Goal: Task Accomplishment & Management: Use online tool/utility

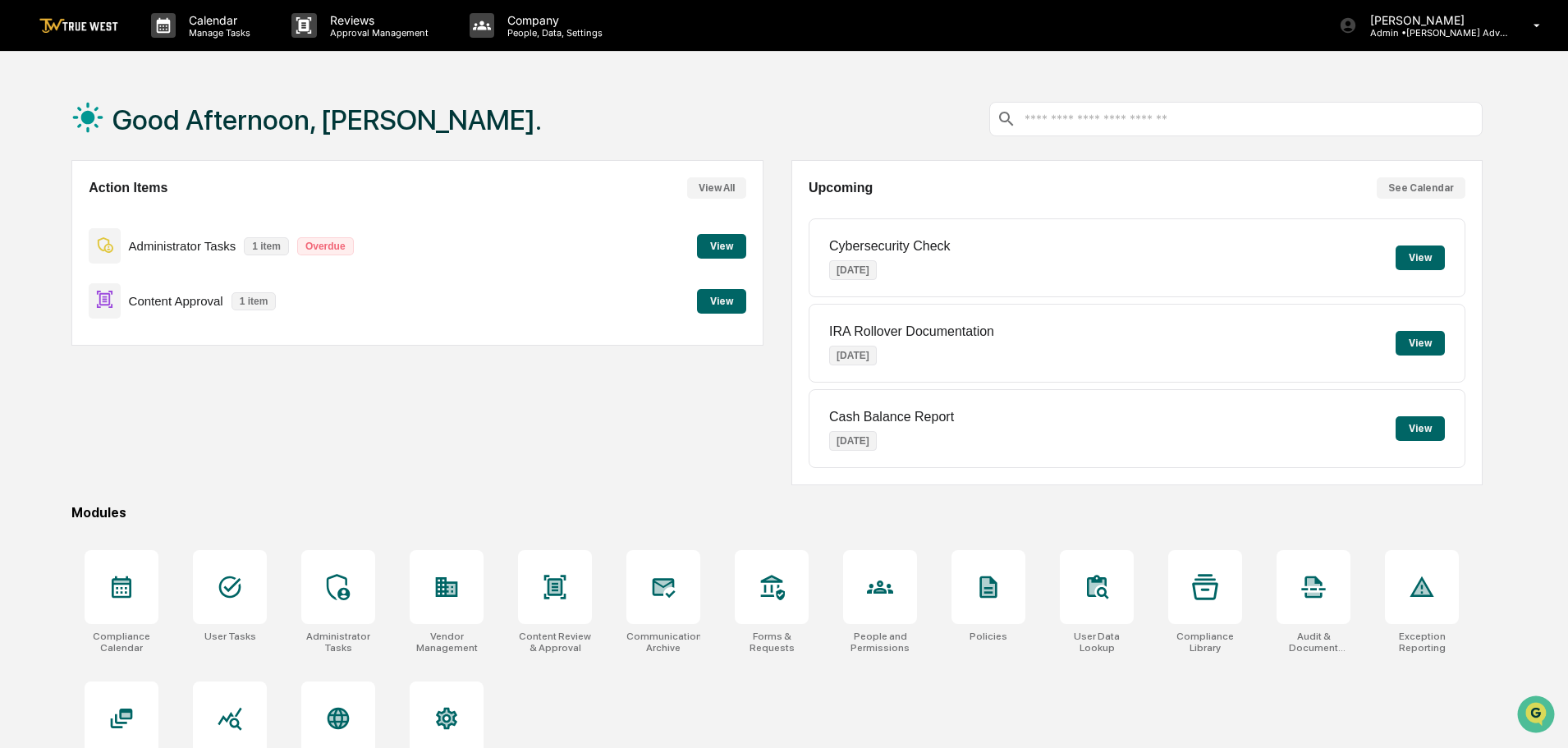
scroll to position [78, 0]
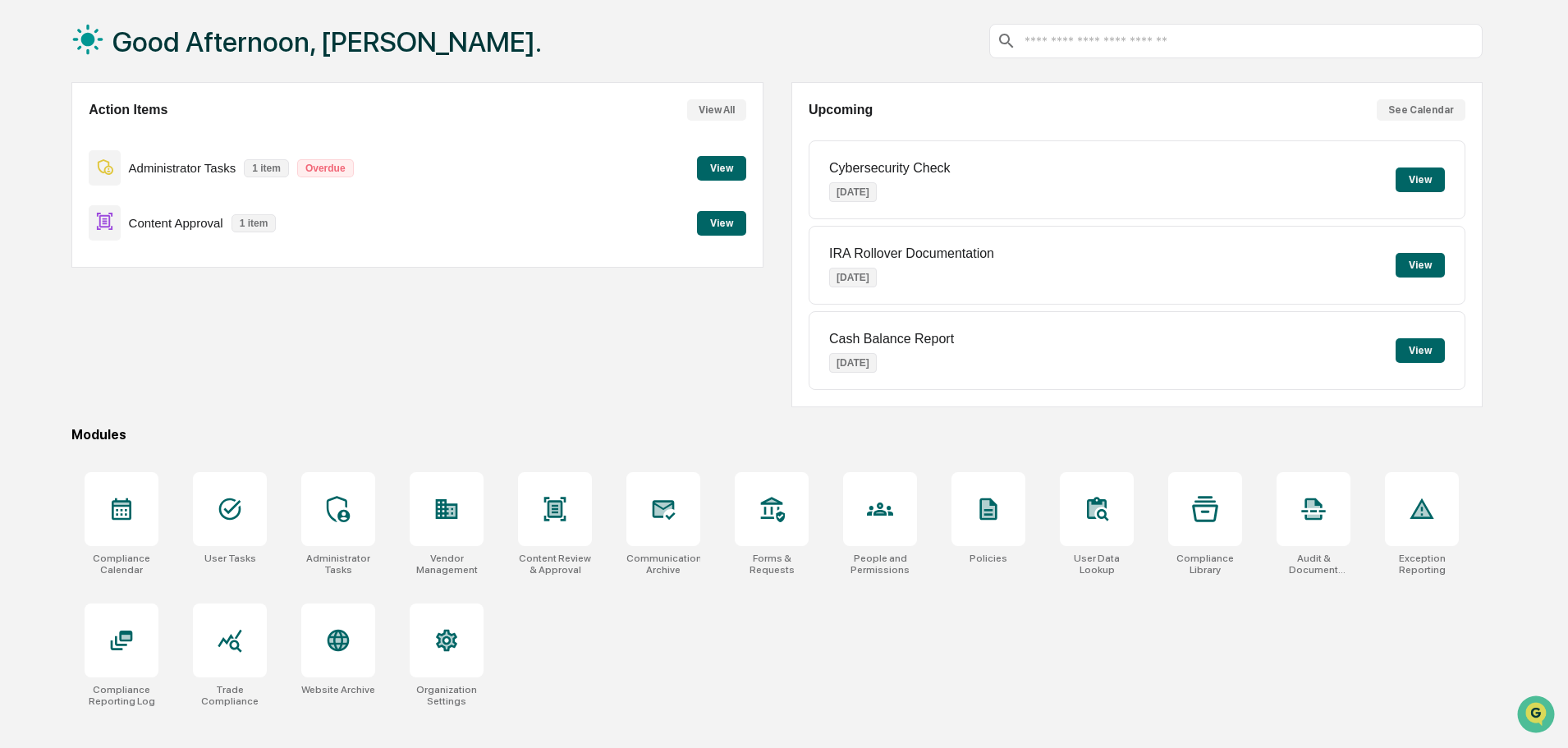
click at [728, 225] on button "View" at bounding box center [722, 223] width 50 height 25
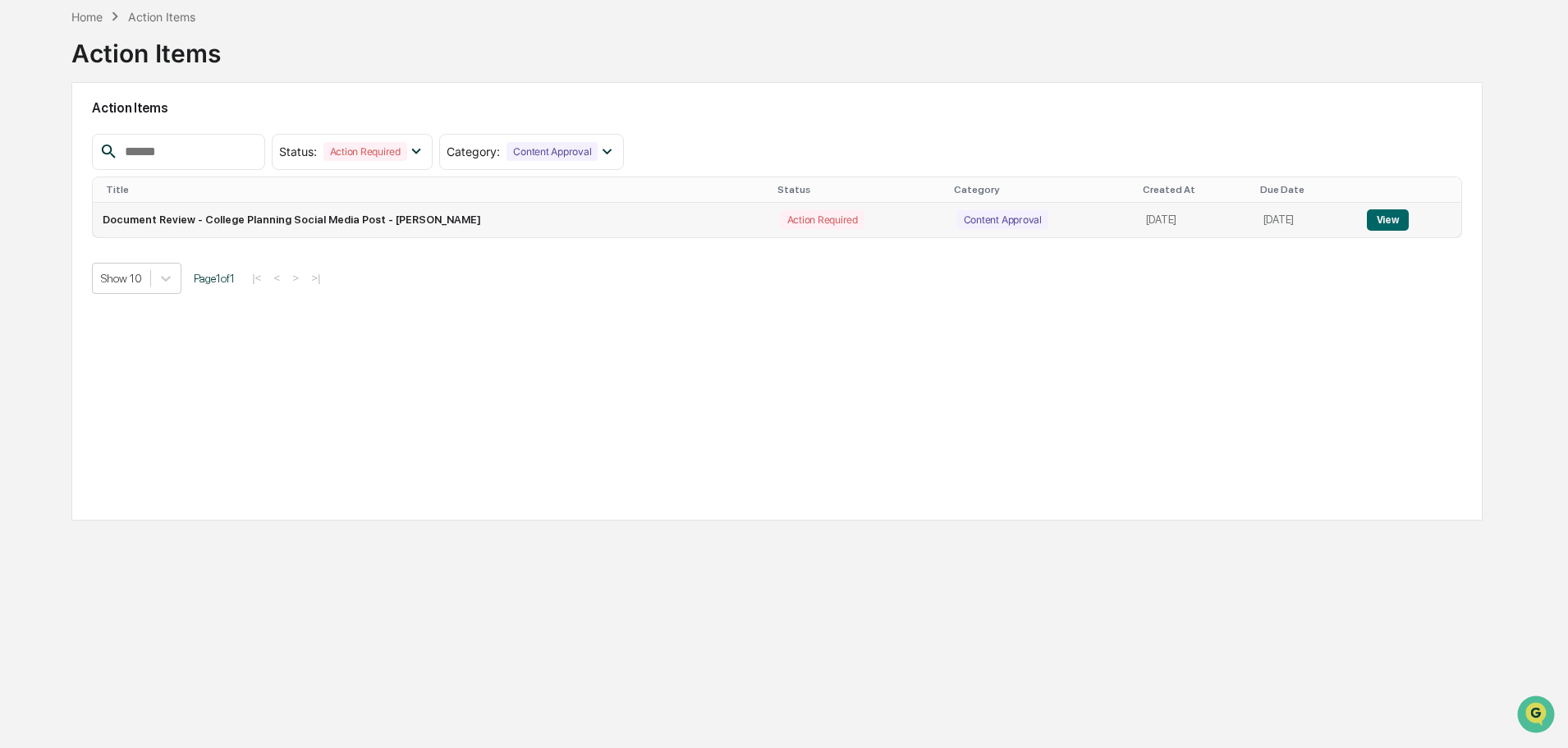
click at [1404, 221] on button "View" at bounding box center [1387, 220] width 42 height 21
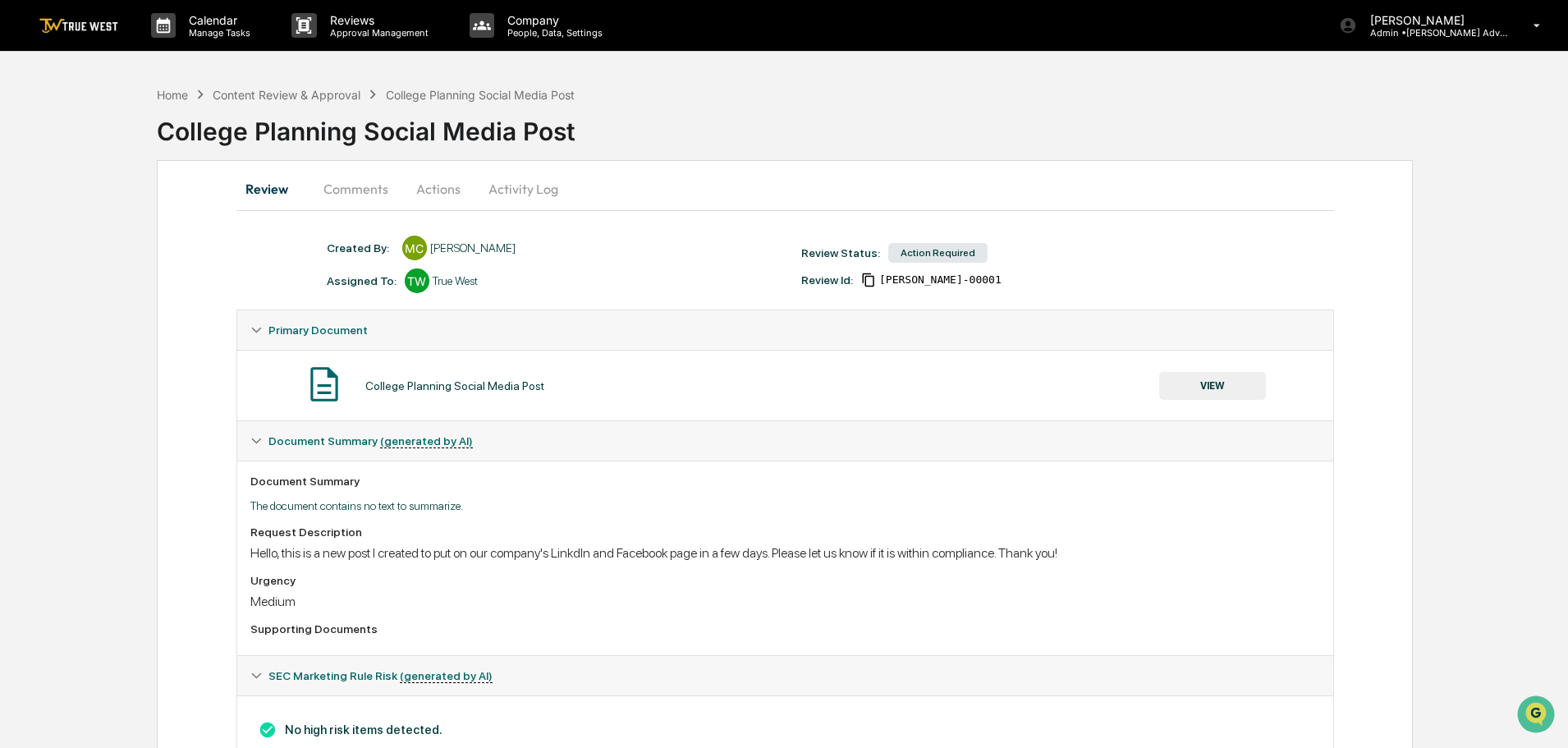
scroll to position [60, 0]
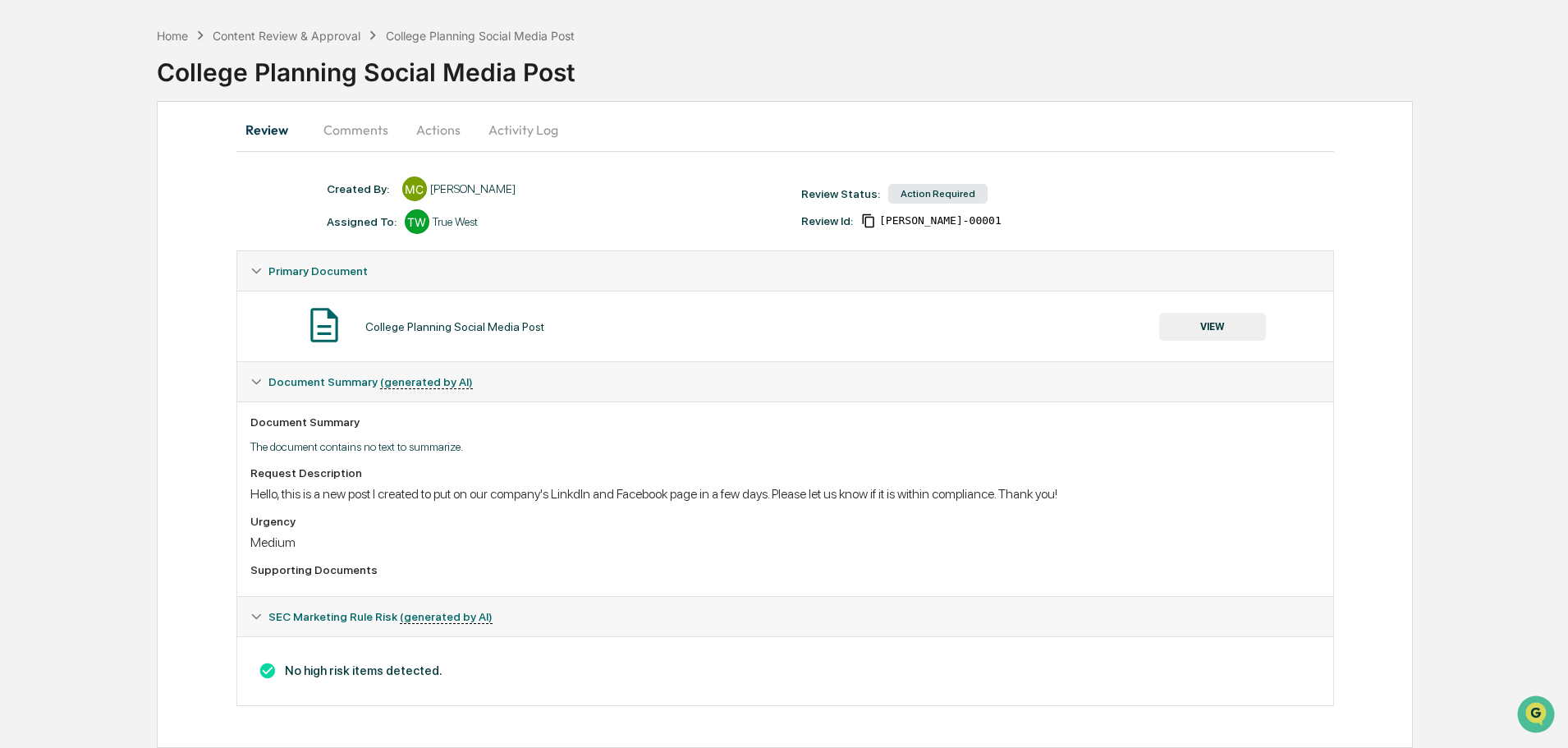
click at [1220, 326] on button "VIEW" at bounding box center [1212, 327] width 106 height 28
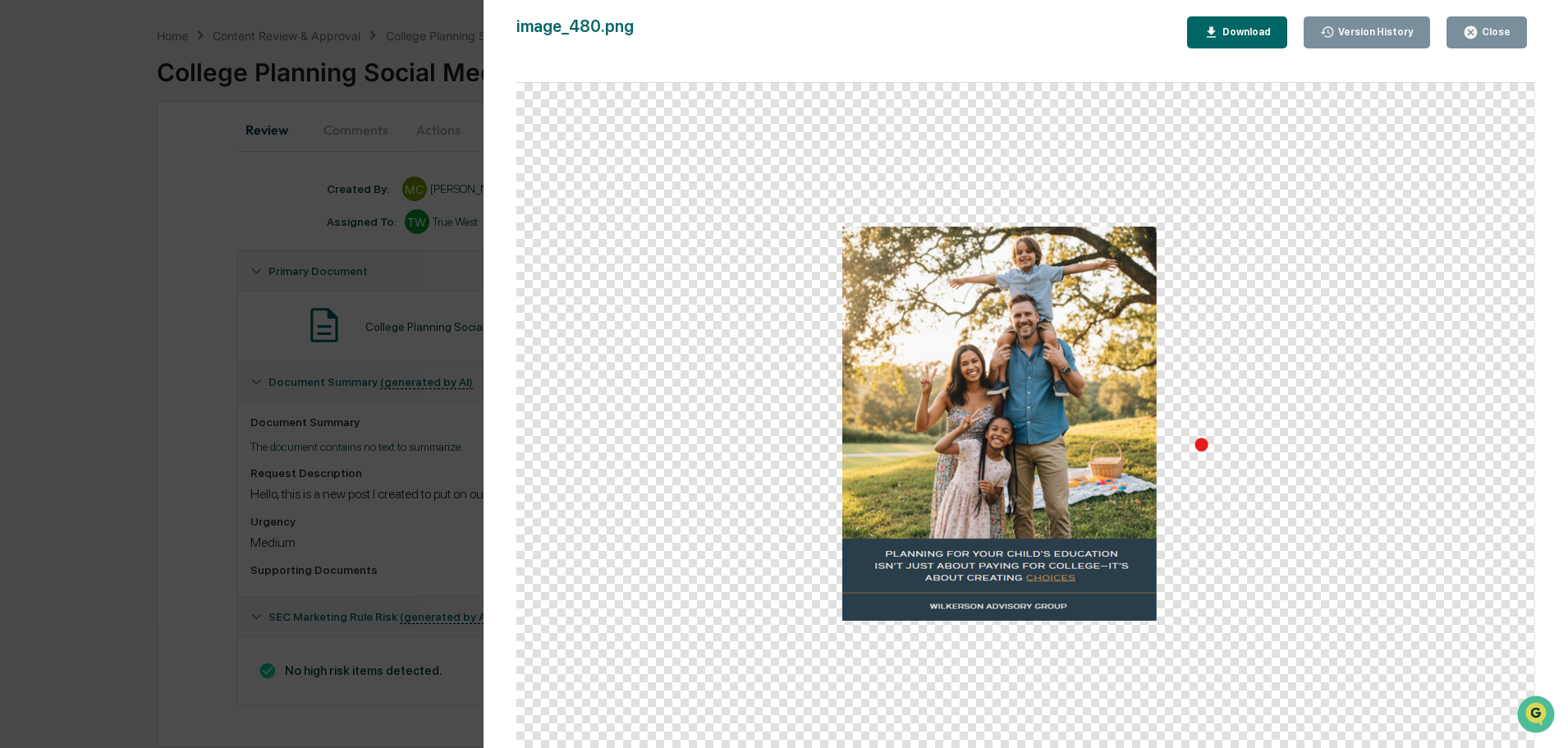
click at [1243, 36] on div "Download" at bounding box center [1245, 32] width 52 height 12
click at [228, 205] on div "Version History [DATE] 07:16 PM [PERSON_NAME] image_480.png Close Version Histo…" at bounding box center [784, 374] width 1568 height 748
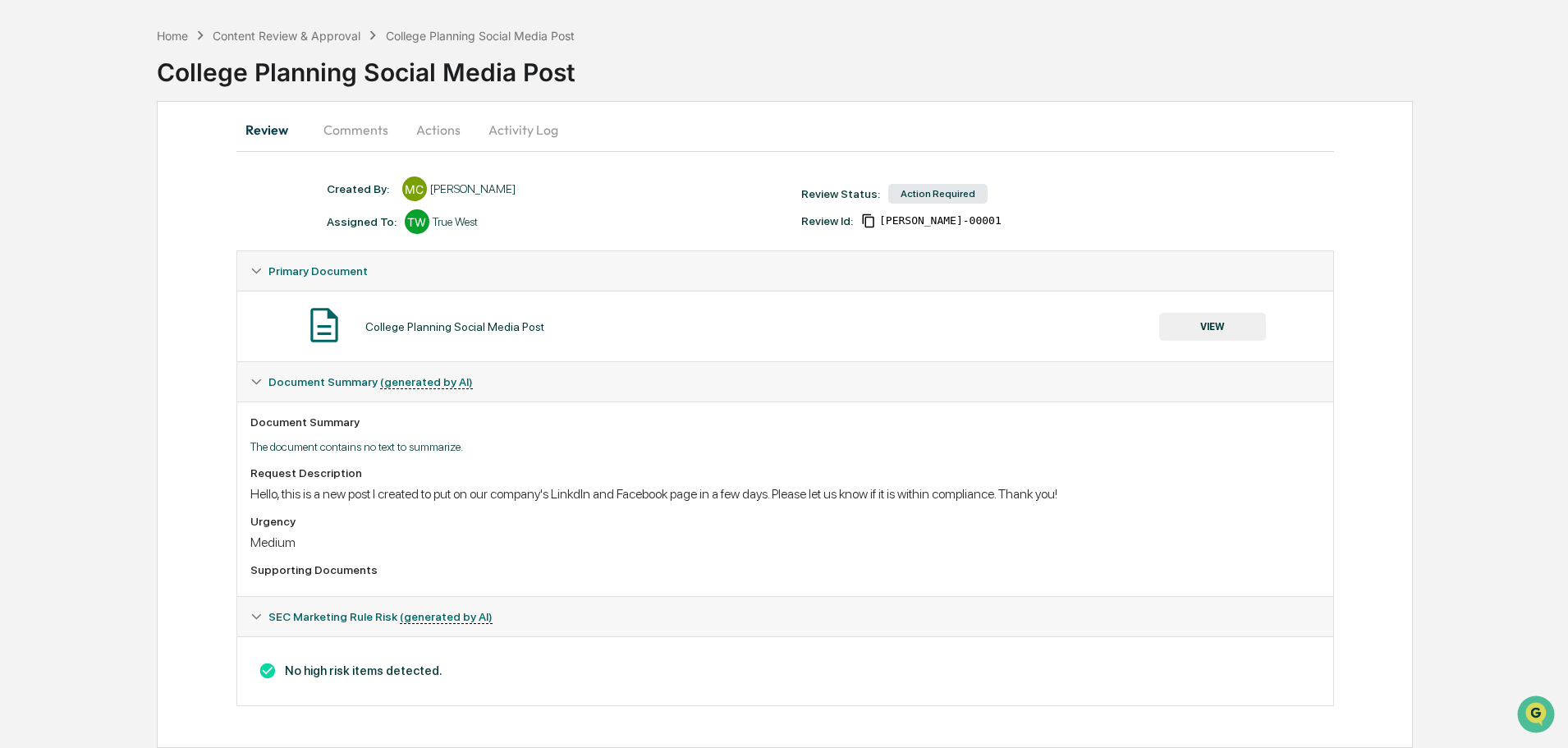
click at [359, 130] on button "Comments" at bounding box center [356, 130] width 91 height 40
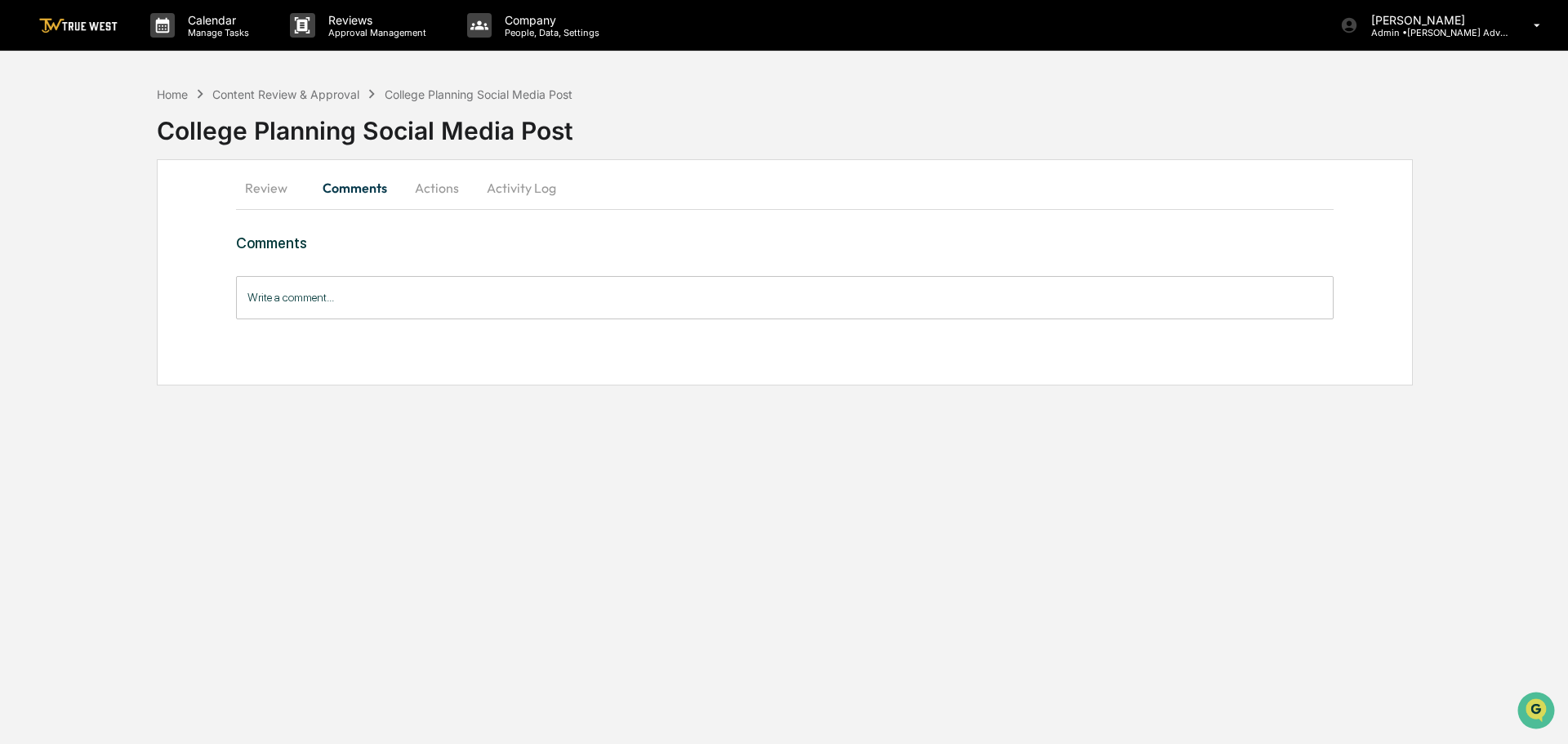
click at [277, 292] on input "Write a comment..." at bounding box center [784, 297] width 1098 height 43
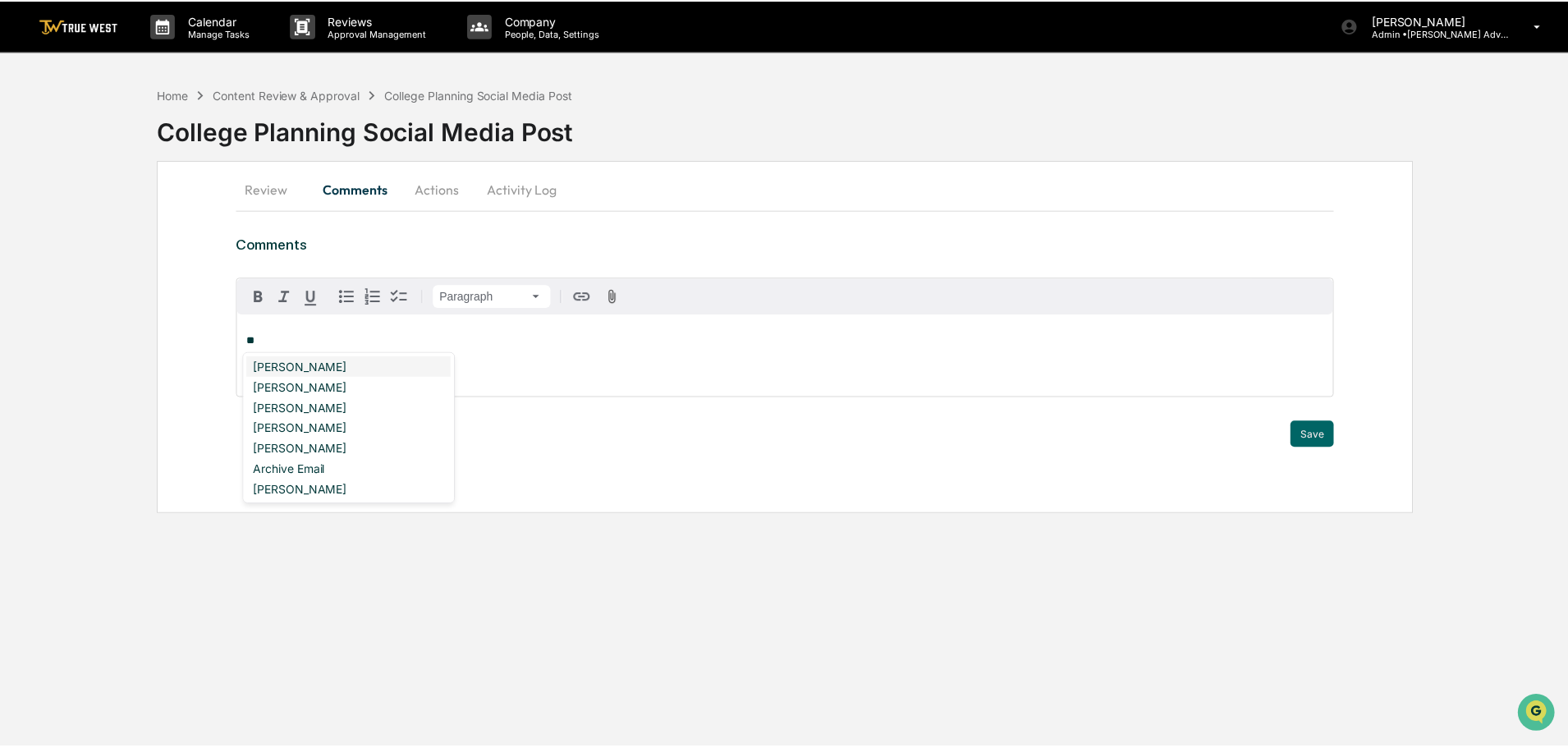
scroll to position [225, 0]
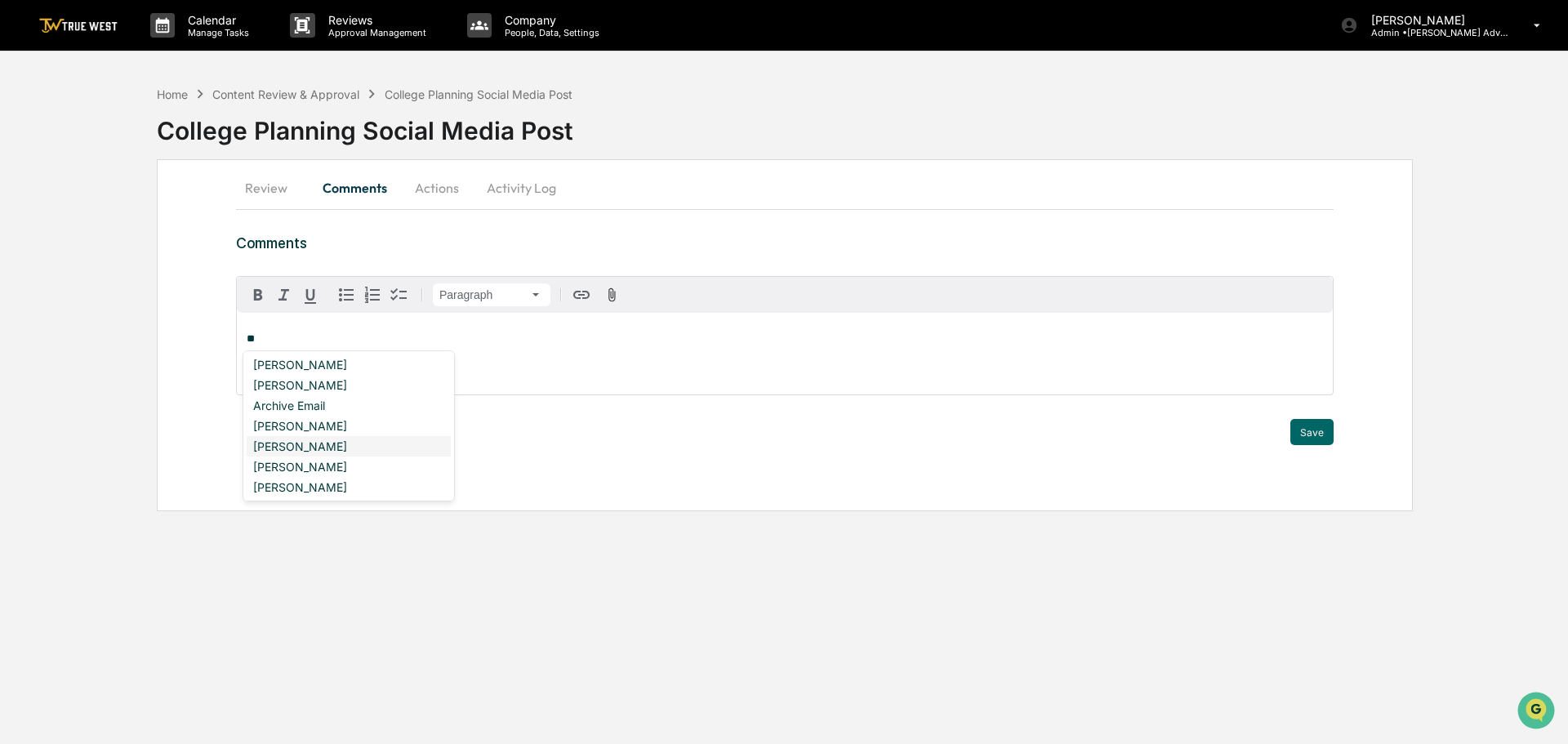
click at [324, 443] on div "[PERSON_NAME]" at bounding box center [349, 446] width 205 height 21
click at [313, 459] on div "[PERSON_NAME]" at bounding box center [349, 466] width 205 height 21
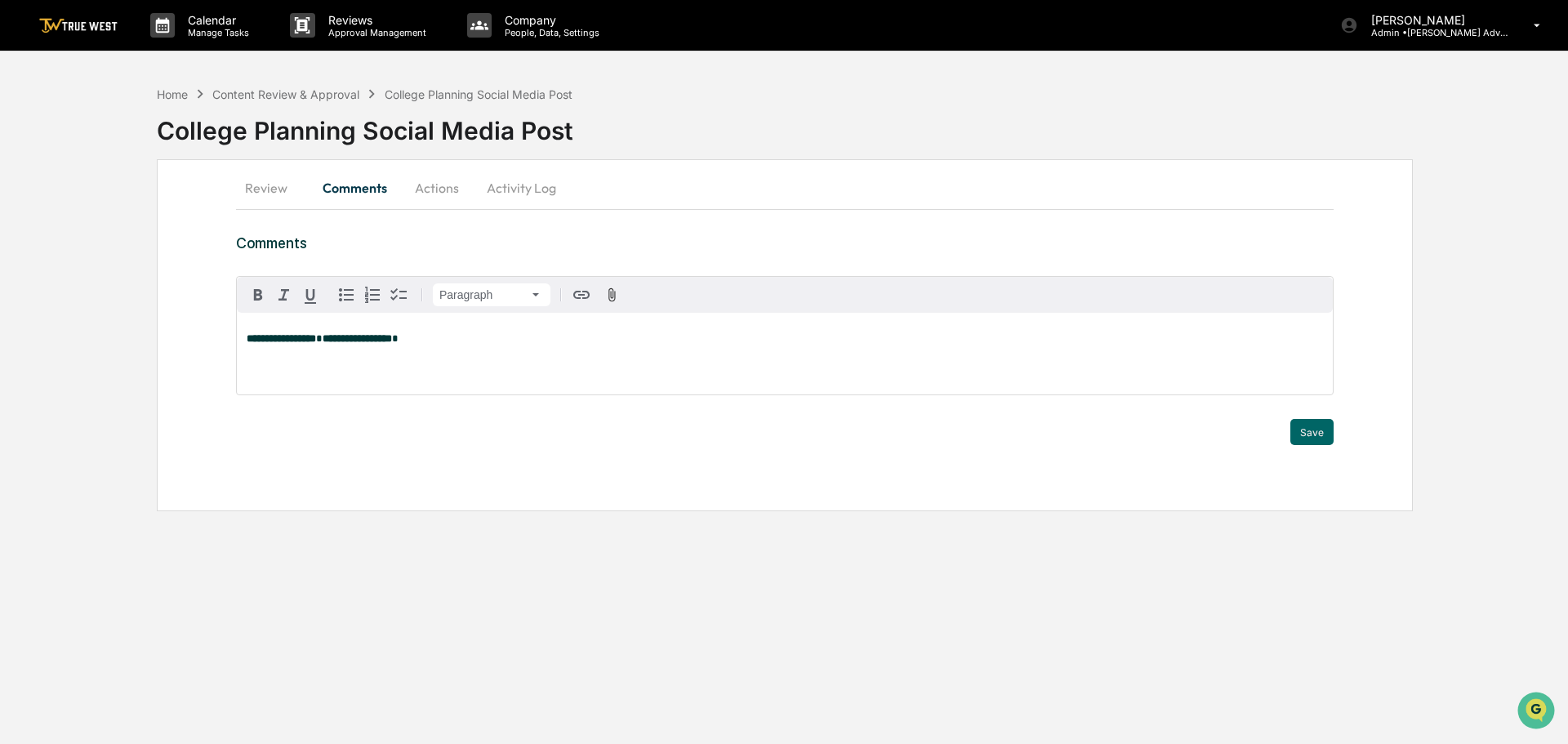
click at [454, 346] on div "**********" at bounding box center [784, 354] width 1096 height 82
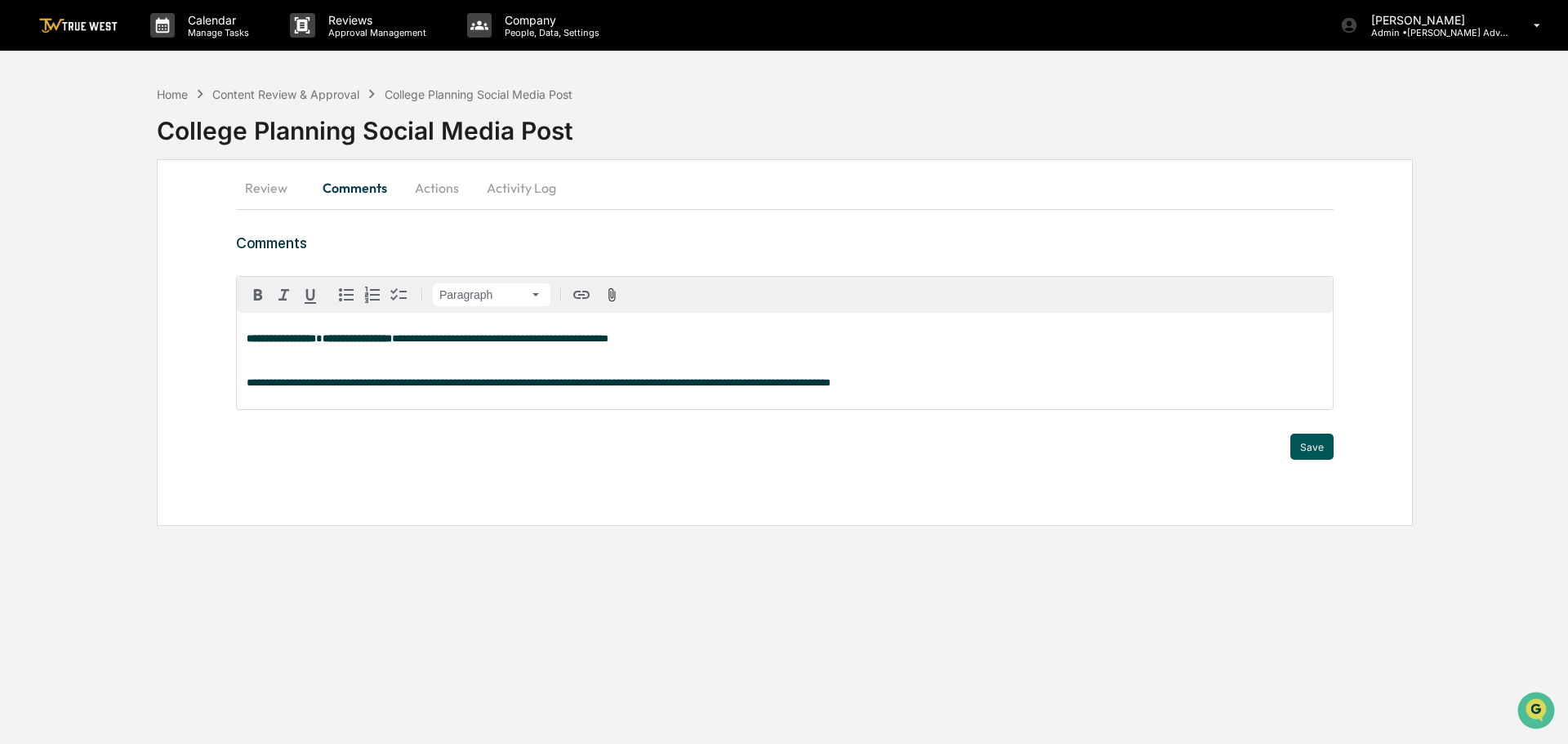
click at [1315, 446] on button "Save" at bounding box center [1312, 447] width 43 height 26
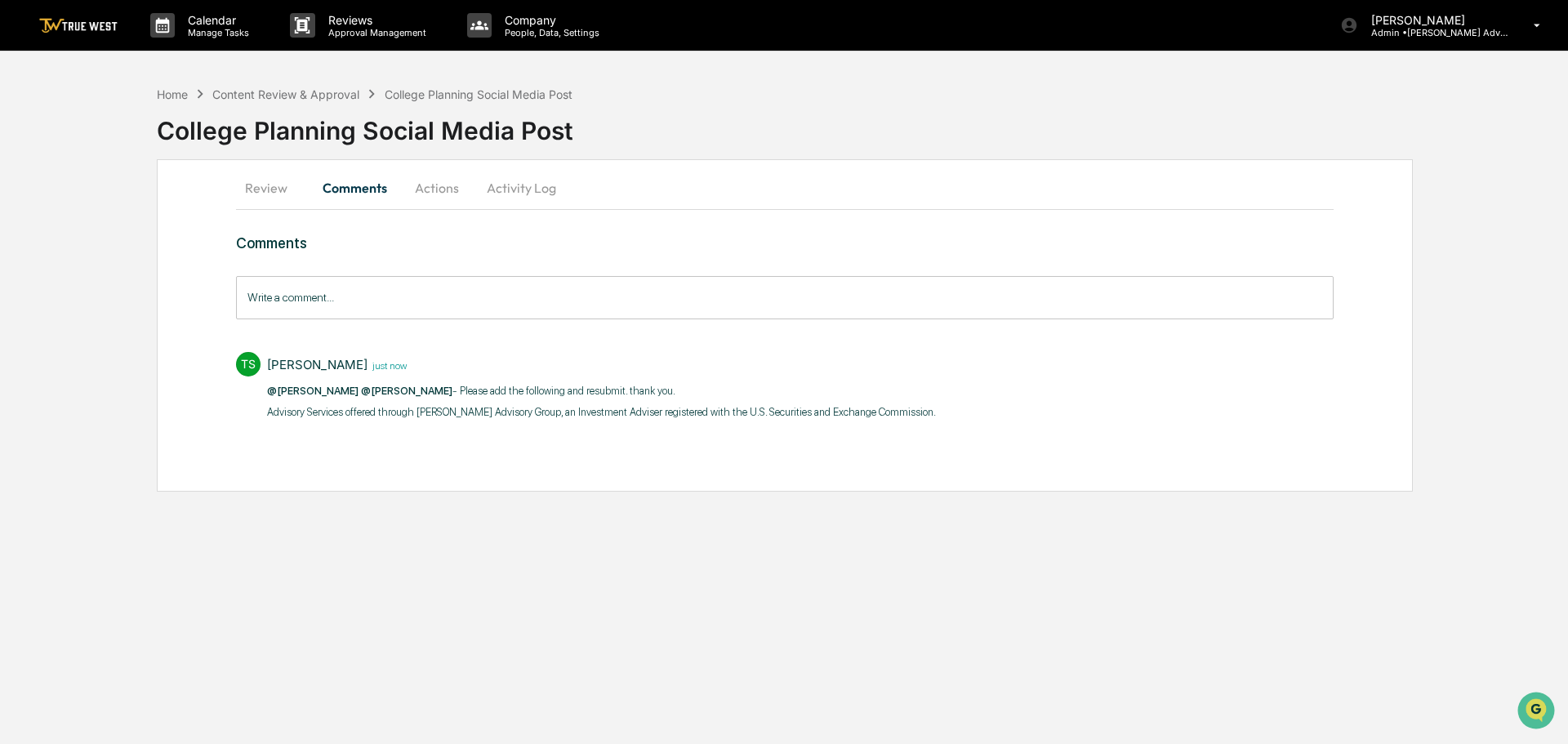
click at [441, 184] on button "Actions" at bounding box center [437, 188] width 73 height 40
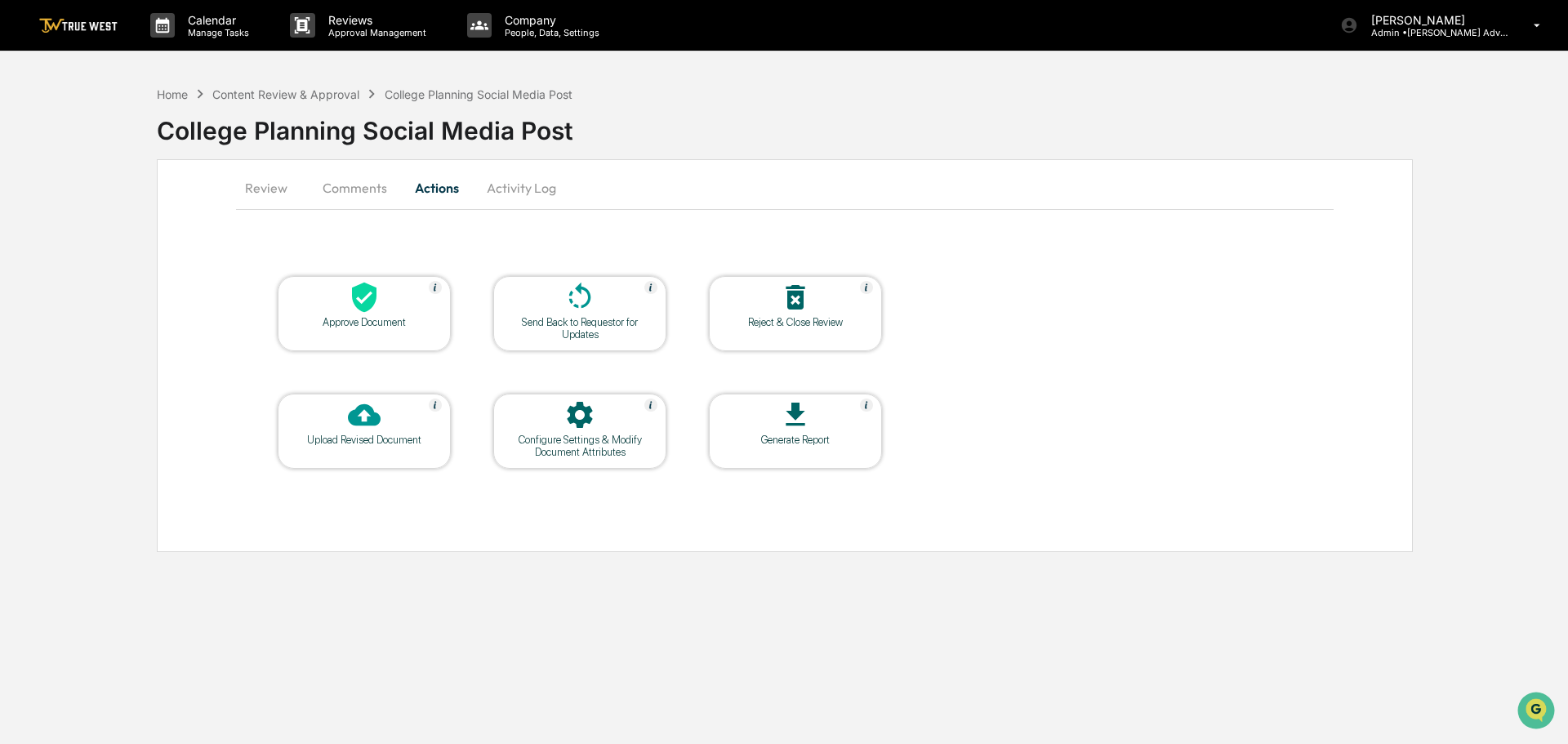
click at [580, 303] on icon at bounding box center [579, 296] width 33 height 33
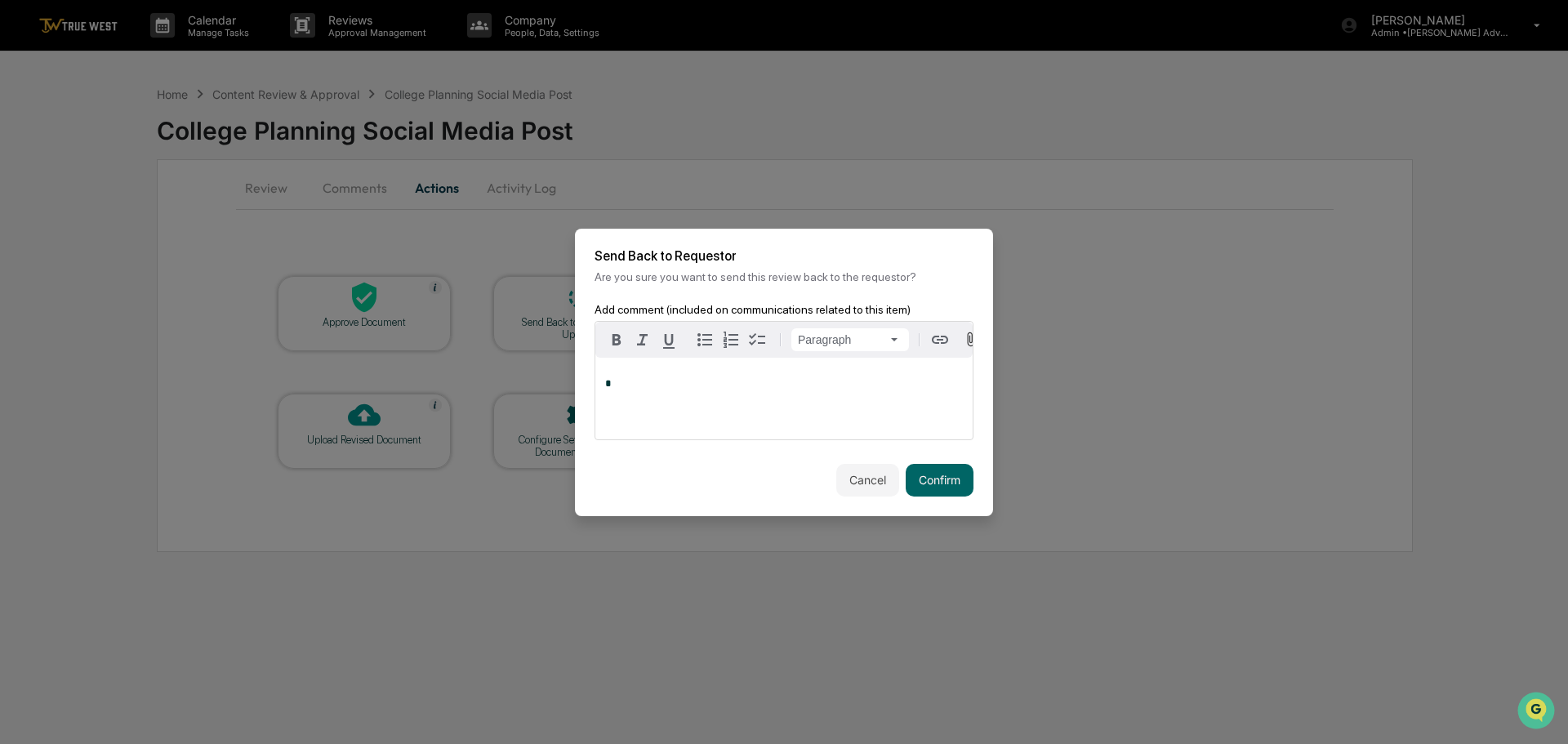
click at [624, 382] on p "*" at bounding box center [784, 384] width 358 height 12
click at [931, 483] on button "Confirm" at bounding box center [940, 480] width 68 height 33
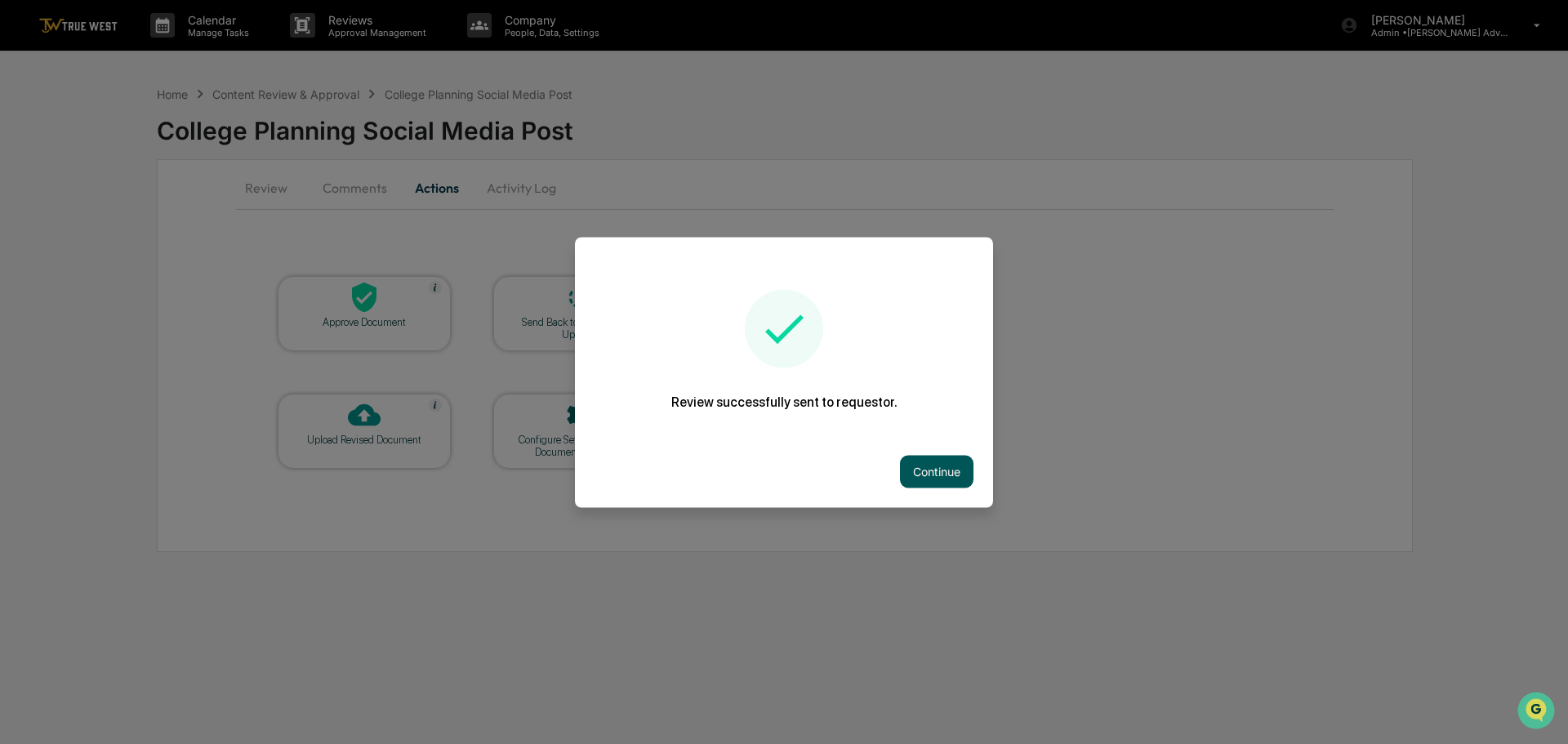
click at [940, 478] on button "Continue" at bounding box center [937, 470] width 73 height 33
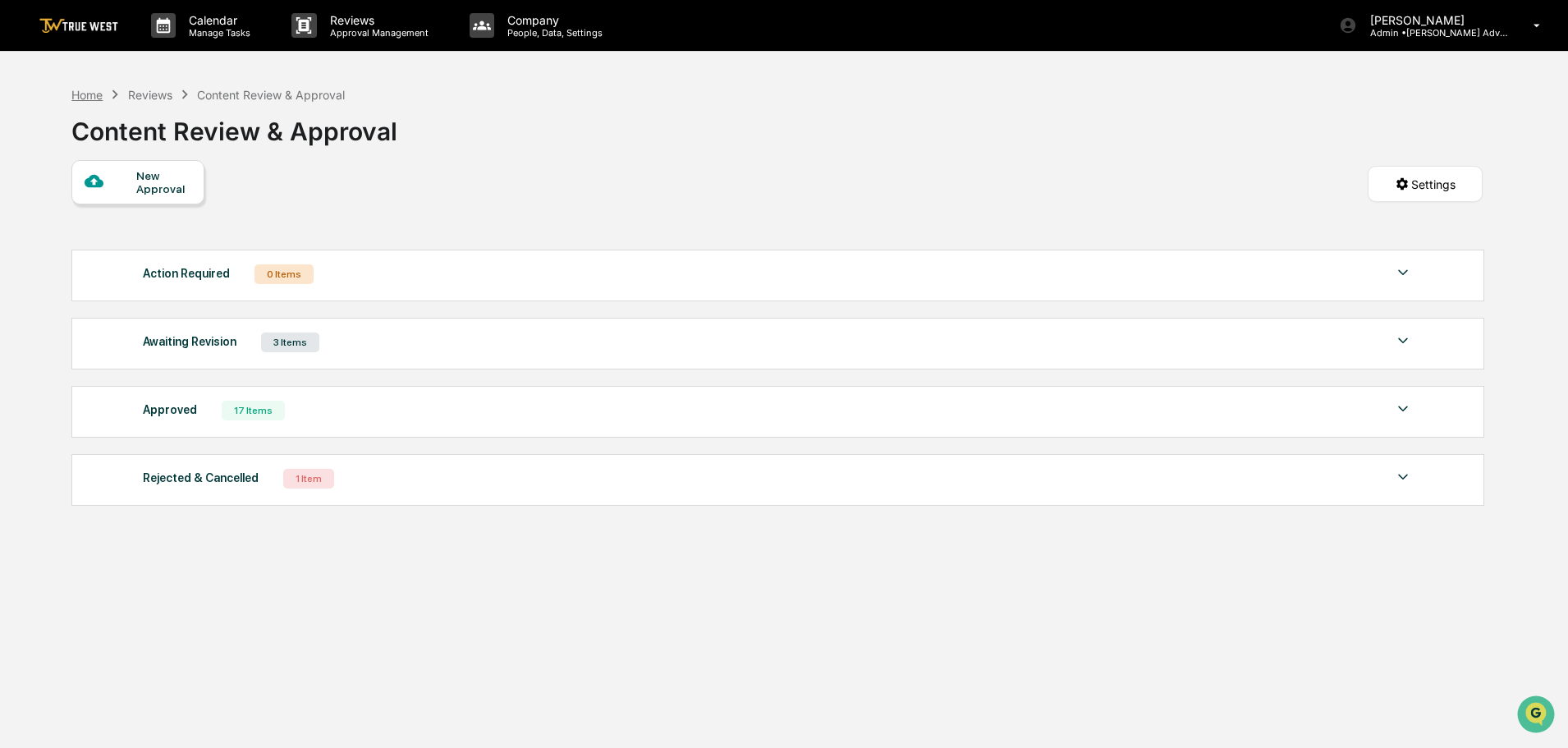
click at [87, 97] on div "Home" at bounding box center [86, 94] width 31 height 14
